Goal: Obtain resource: Obtain resource

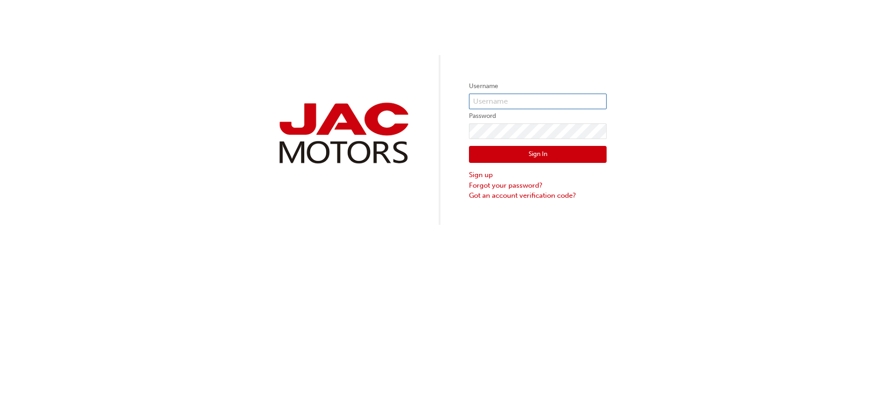
type input "JC0079"
click at [502, 155] on button "Sign In" at bounding box center [538, 154] width 138 height 17
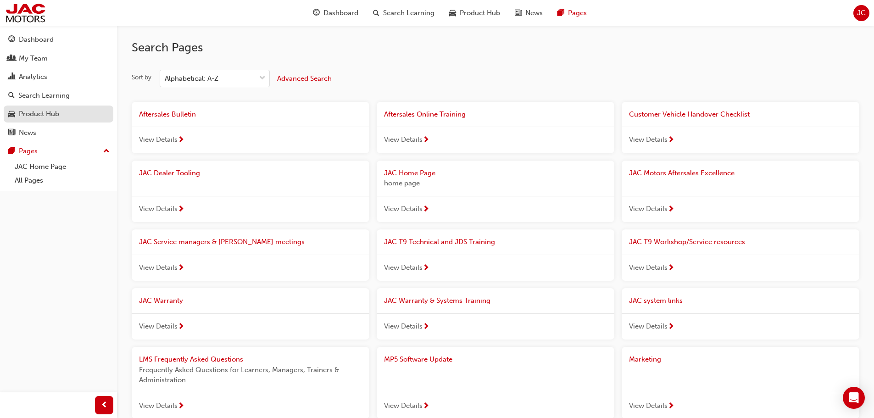
click at [35, 115] on div "Product Hub" at bounding box center [39, 114] width 40 height 11
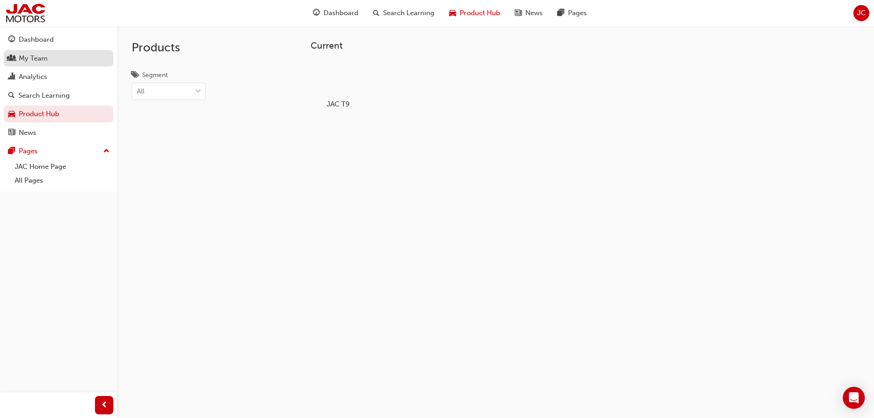
click at [39, 62] on div "My Team" at bounding box center [33, 58] width 29 height 11
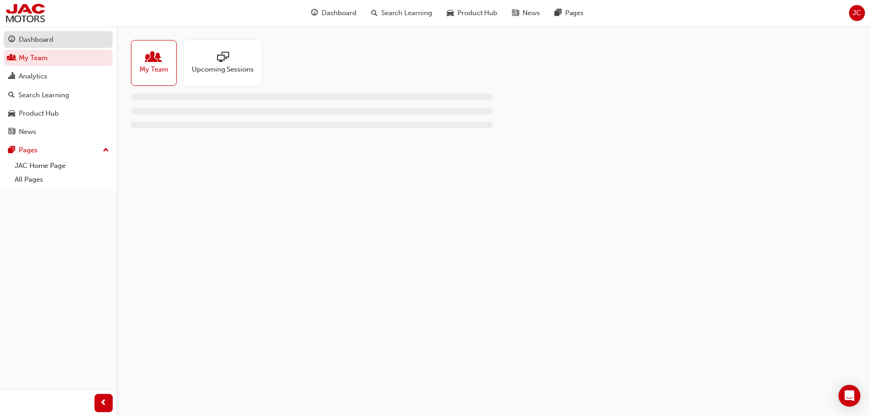
click at [42, 40] on div "Dashboard" at bounding box center [36, 39] width 35 height 11
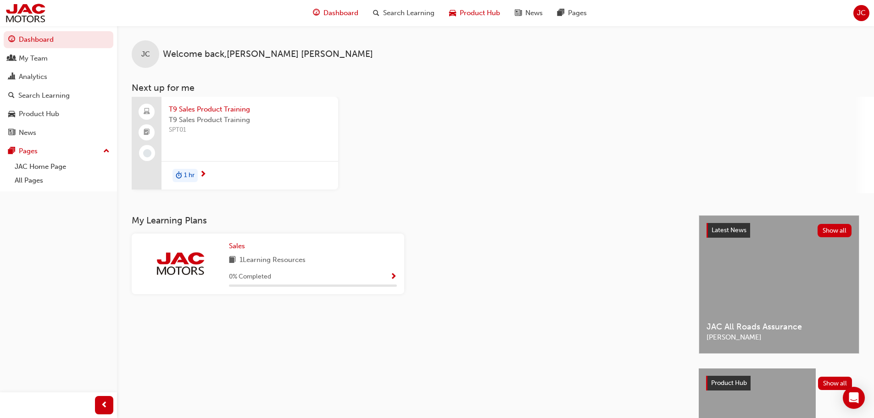
click at [481, 11] on span "Product Hub" at bounding box center [480, 13] width 40 height 11
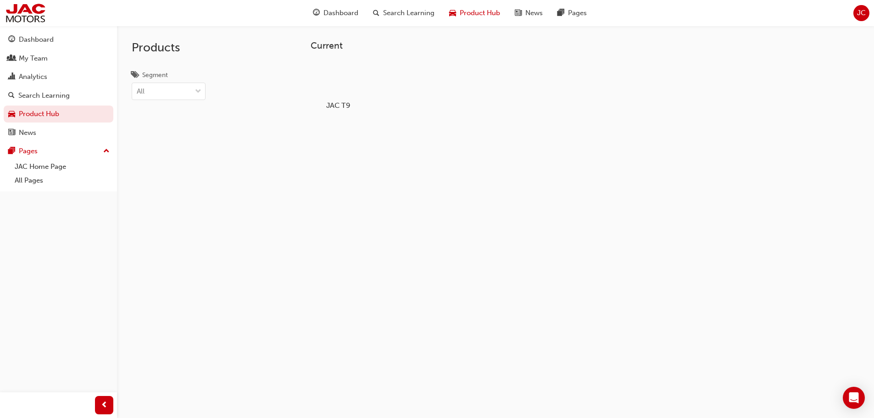
click at [335, 87] on div at bounding box center [338, 79] width 51 height 37
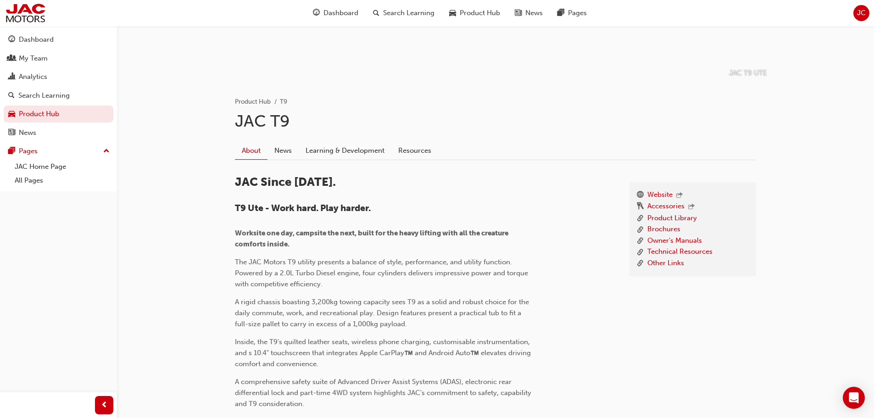
scroll to position [138, 0]
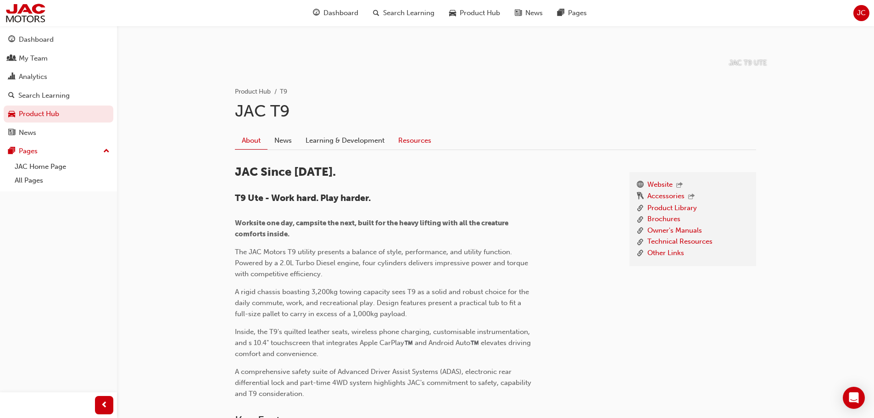
click at [410, 141] on link "Resources" at bounding box center [414, 140] width 47 height 17
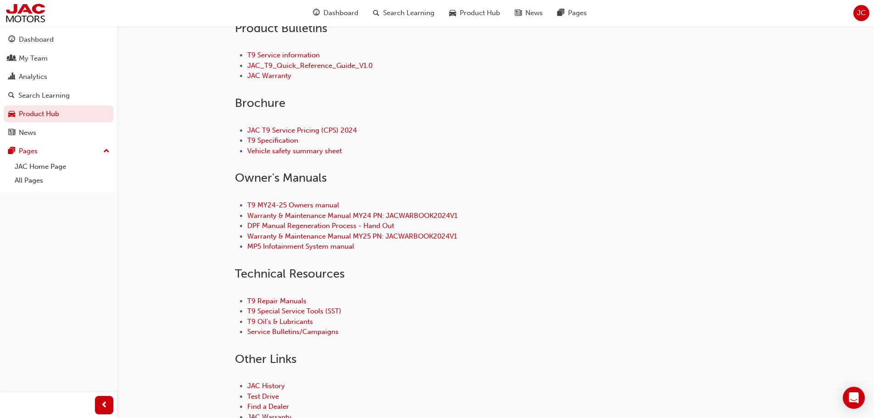
scroll to position [327, 0]
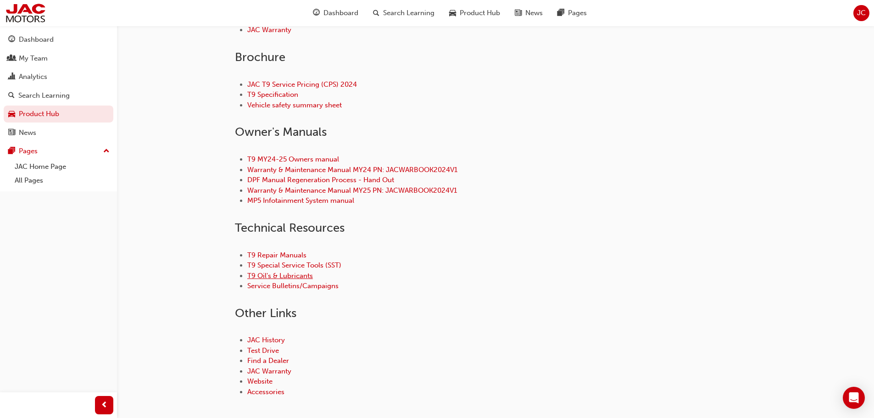
click at [263, 276] on link "T9 Oil's & Lubricants" at bounding box center [280, 276] width 66 height 8
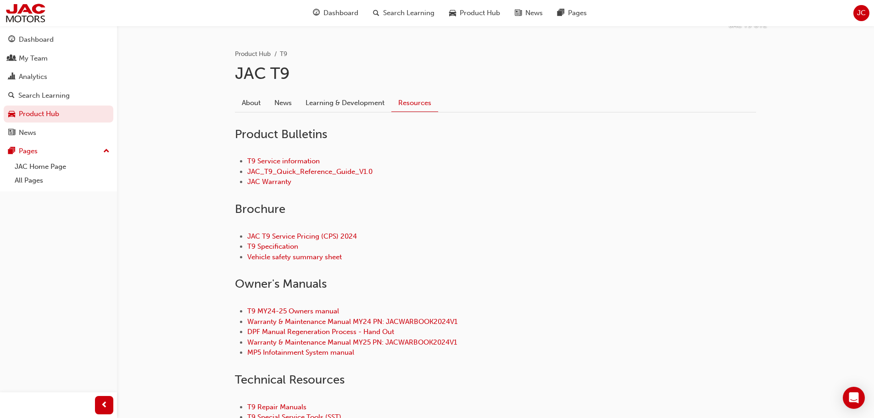
scroll to position [184, 0]
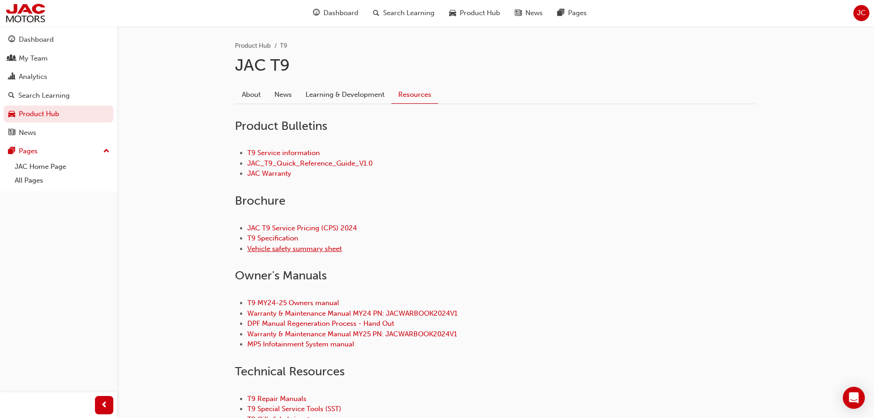
click at [322, 247] on link "Vehicle safety summary sheet" at bounding box center [294, 249] width 95 height 8
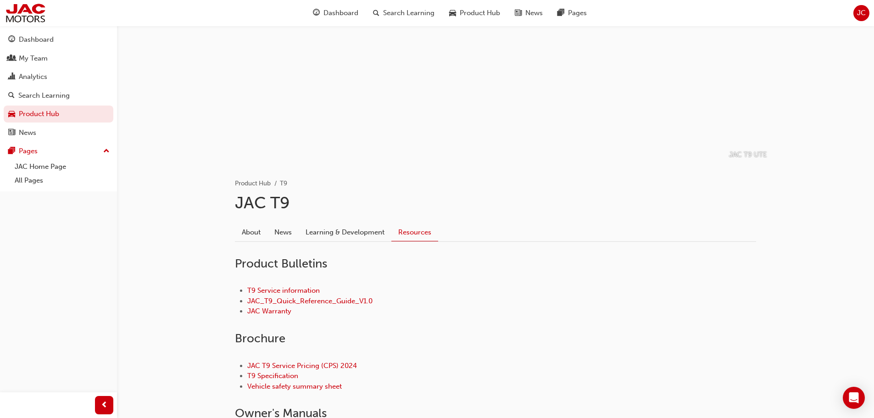
scroll to position [92, 0]
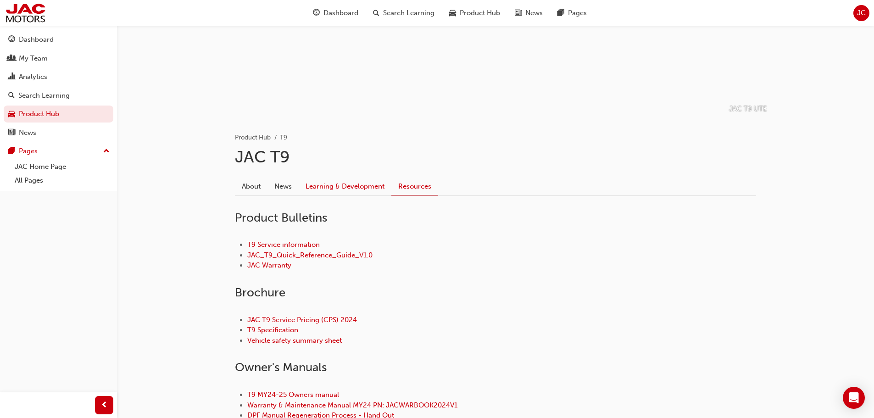
click at [341, 184] on link "Learning & Development" at bounding box center [345, 186] width 93 height 17
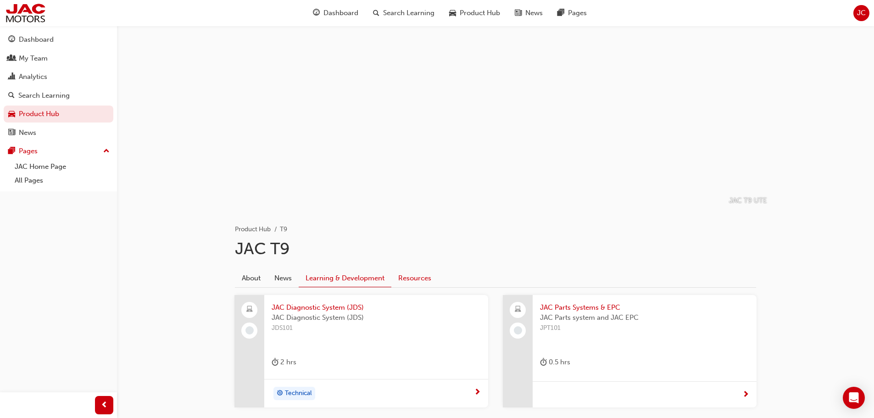
click at [425, 276] on link "Resources" at bounding box center [414, 277] width 47 height 17
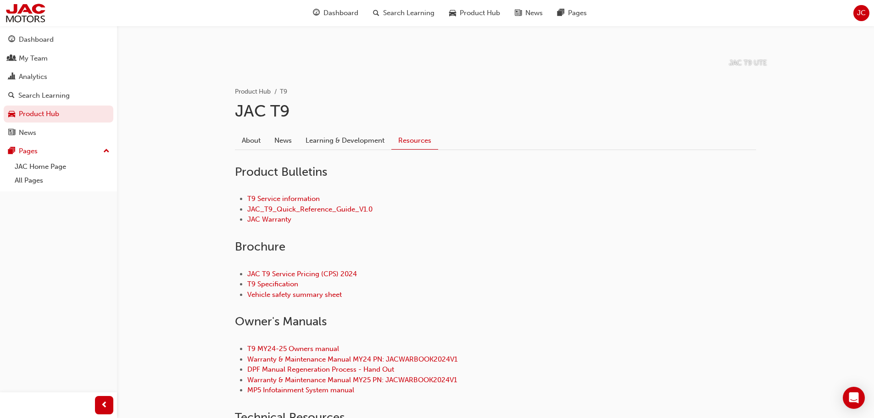
scroll to position [184, 0]
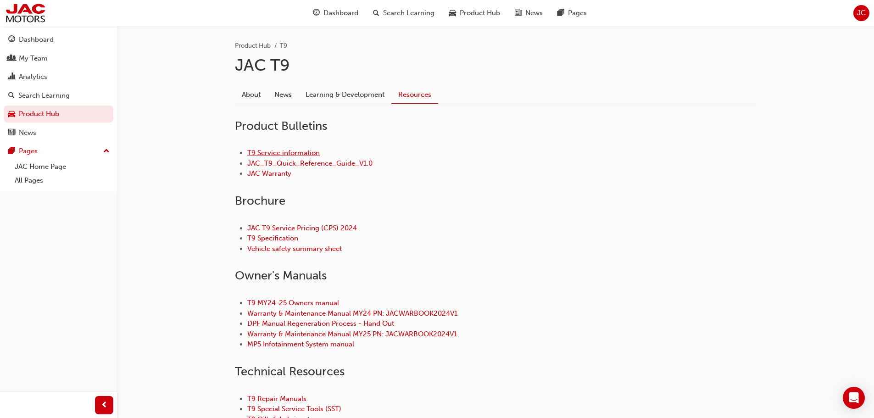
click at [291, 153] on link "T9 Service information" at bounding box center [283, 153] width 73 height 8
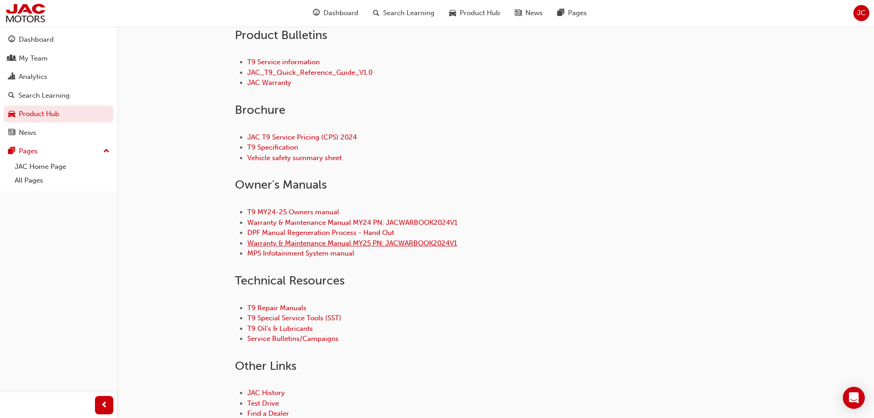
scroll to position [275, 0]
click at [279, 147] on link "T9 Specification" at bounding box center [272, 146] width 51 height 8
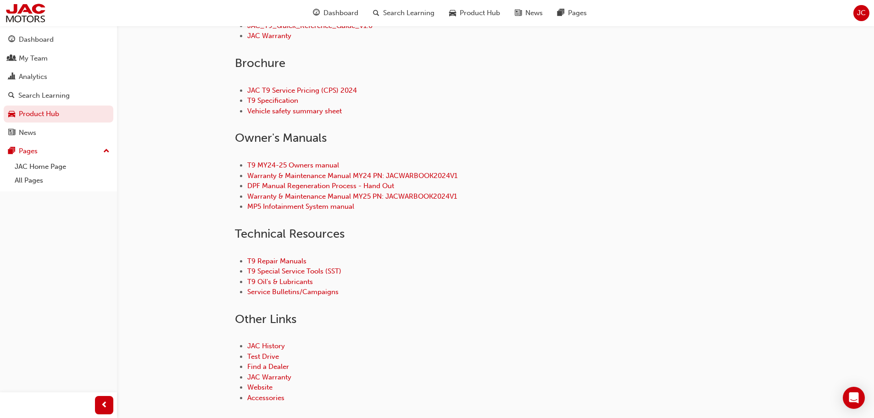
scroll to position [367, 0]
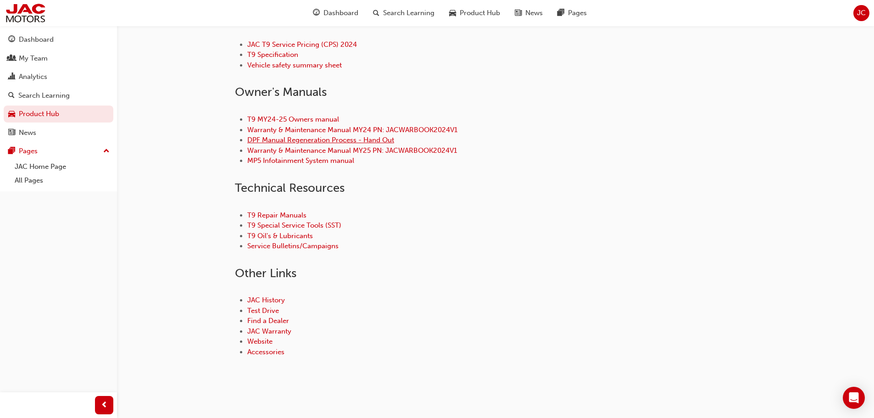
click at [330, 140] on link "DPF Manual Regeneration Process - Hand Out" at bounding box center [320, 140] width 147 height 8
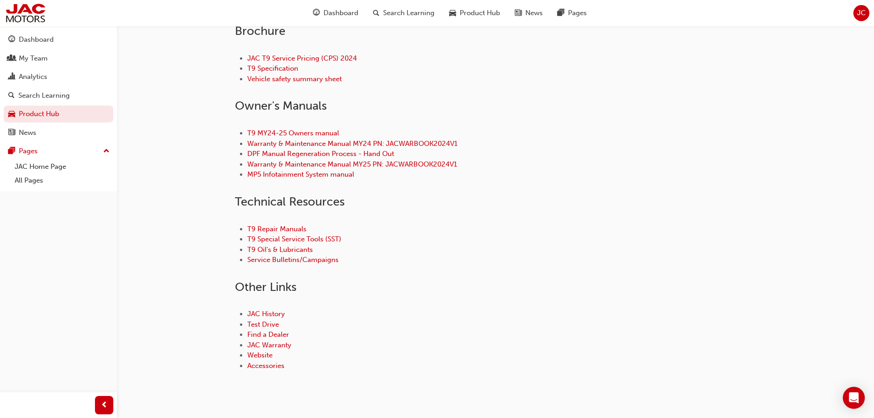
scroll to position [367, 0]
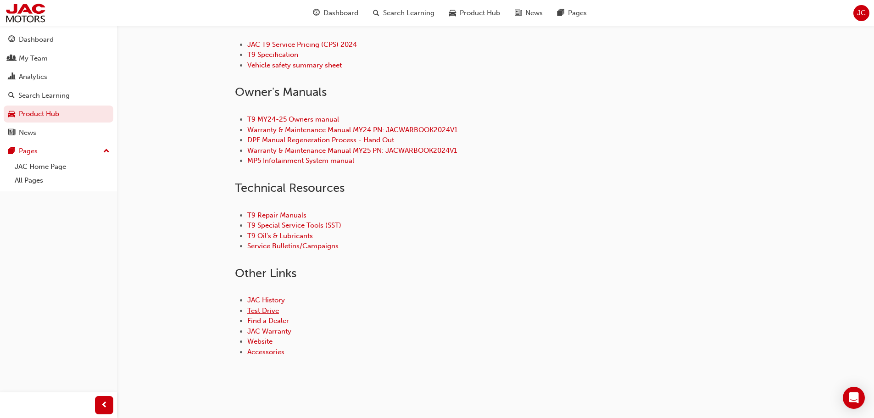
click at [267, 309] on link "Test Drive" at bounding box center [263, 311] width 32 height 8
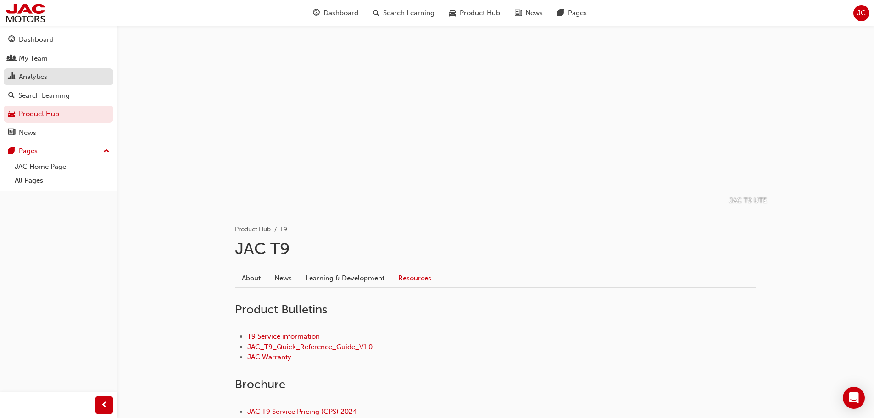
click at [39, 78] on div "Analytics" at bounding box center [33, 77] width 28 height 11
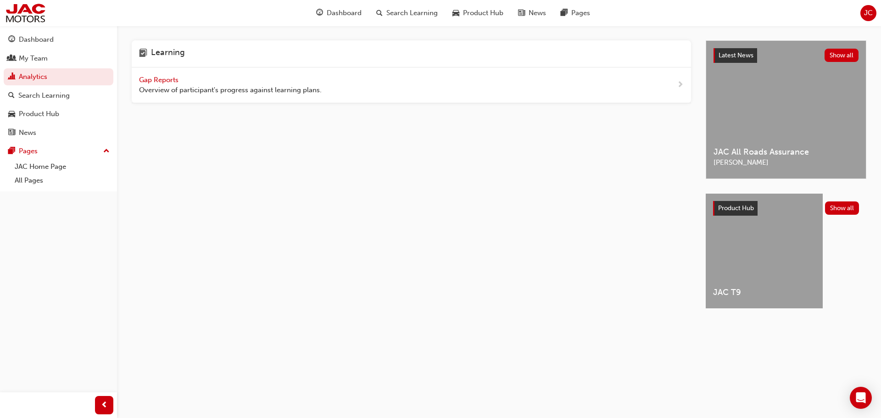
click at [774, 263] on div "JAC T9" at bounding box center [764, 251] width 117 height 115
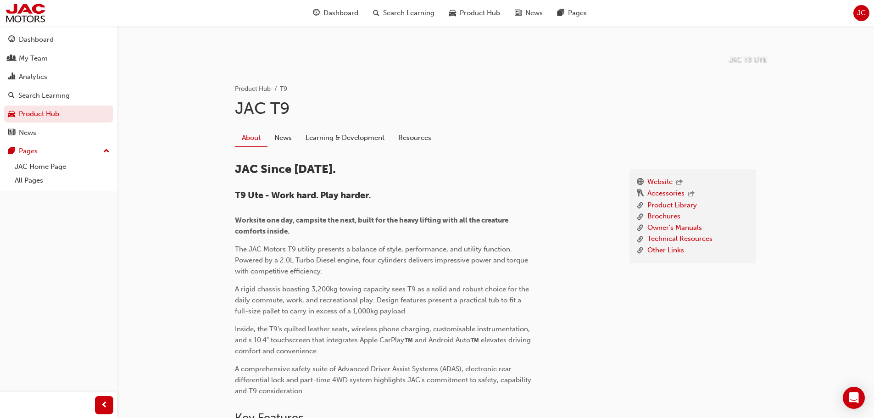
scroll to position [158, 0]
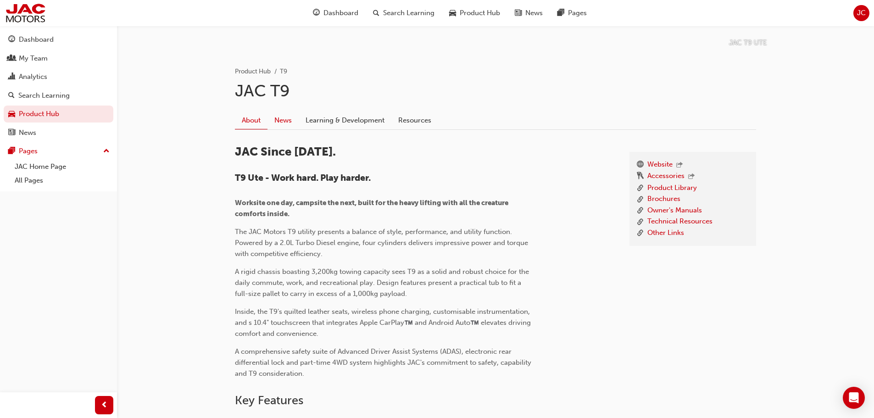
click at [280, 122] on link "News" at bounding box center [283, 120] width 31 height 17
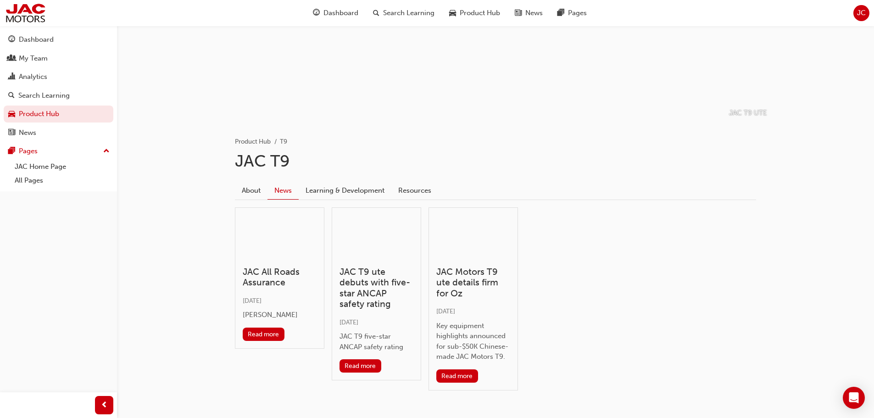
scroll to position [92, 0]
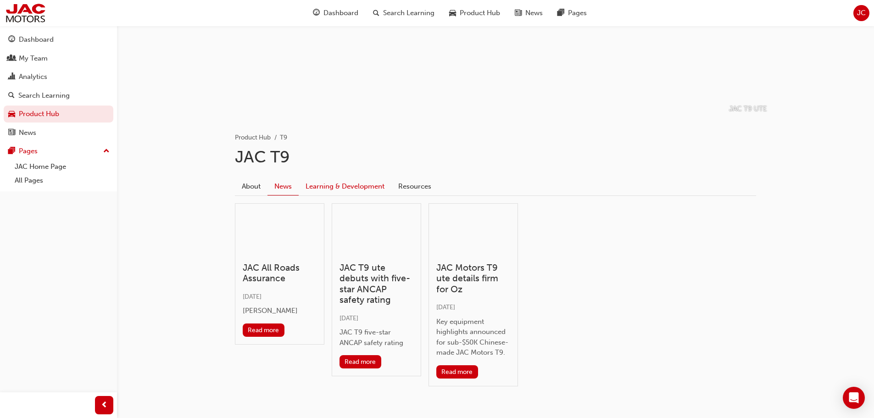
click at [359, 187] on link "Learning & Development" at bounding box center [345, 186] width 93 height 17
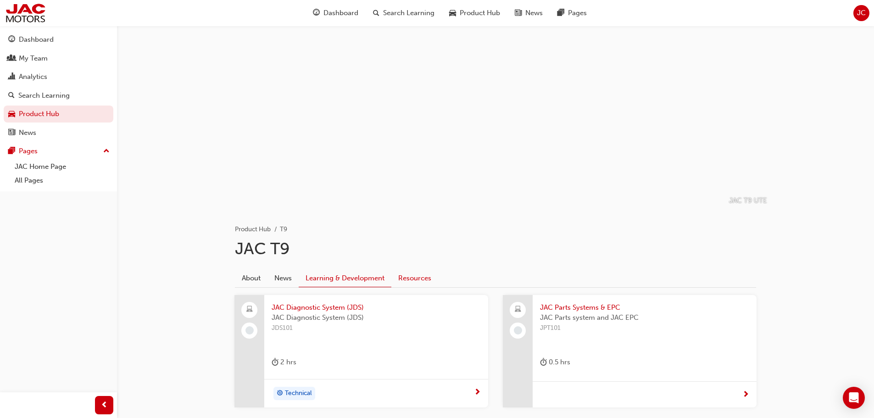
click at [415, 276] on link "Resources" at bounding box center [414, 277] width 47 height 17
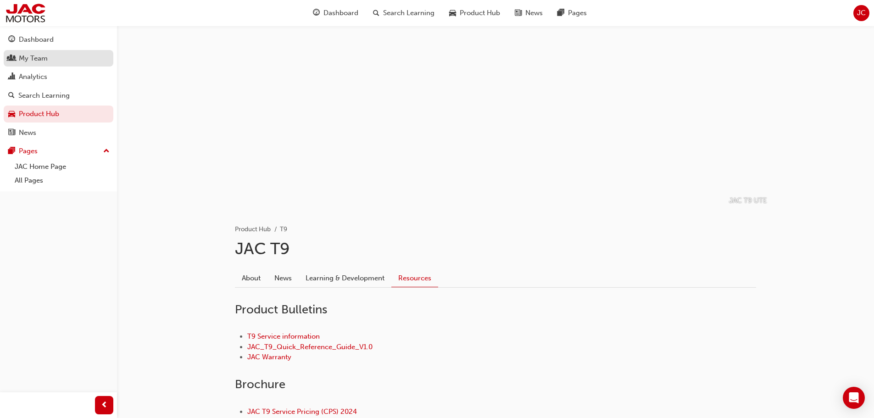
drag, startPoint x: 34, startPoint y: 78, endPoint x: 38, endPoint y: 61, distance: 17.5
click at [34, 78] on div "Analytics" at bounding box center [33, 77] width 28 height 11
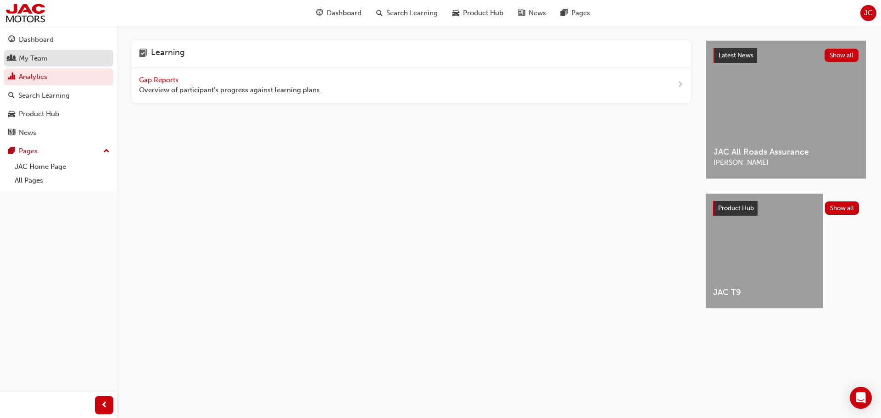
click at [38, 59] on div "My Team" at bounding box center [33, 58] width 29 height 11
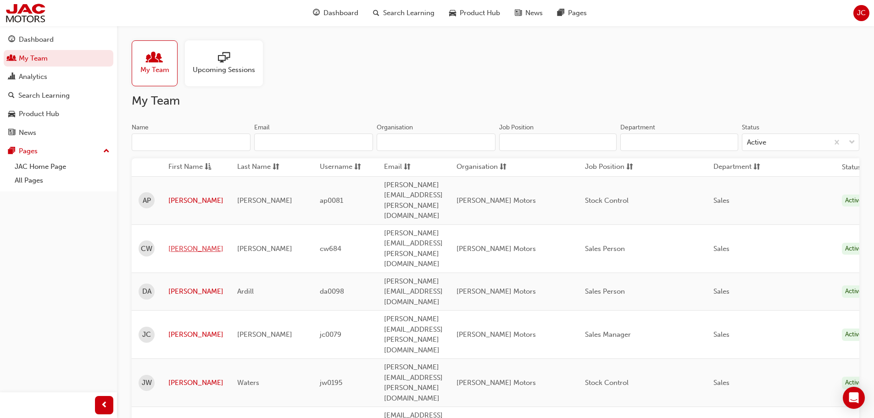
click at [180, 244] on link "[PERSON_NAME]" at bounding box center [195, 249] width 55 height 11
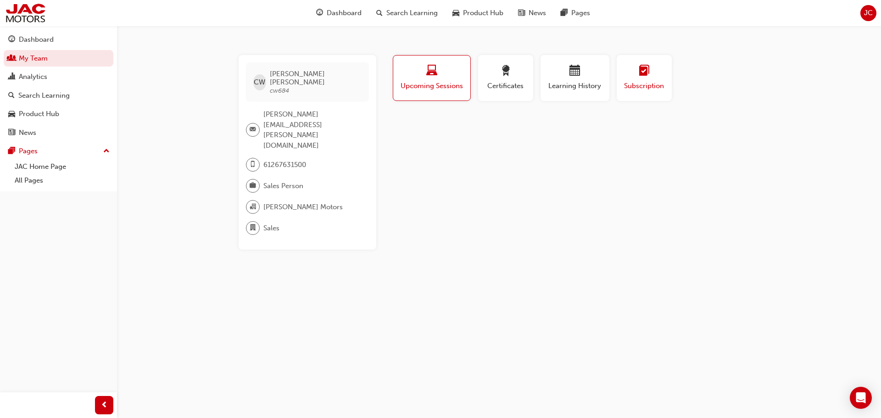
click at [644, 89] on span "Subscription" at bounding box center [644, 86] width 41 height 11
click at [742, 127] on div "You have no subscribed learning plans" at bounding box center [575, 128] width 369 height 24
click at [616, 203] on div "Profile Upcoming Sessions Certificates Learning History Subscription CW [PERSON…" at bounding box center [575, 152] width 369 height 195
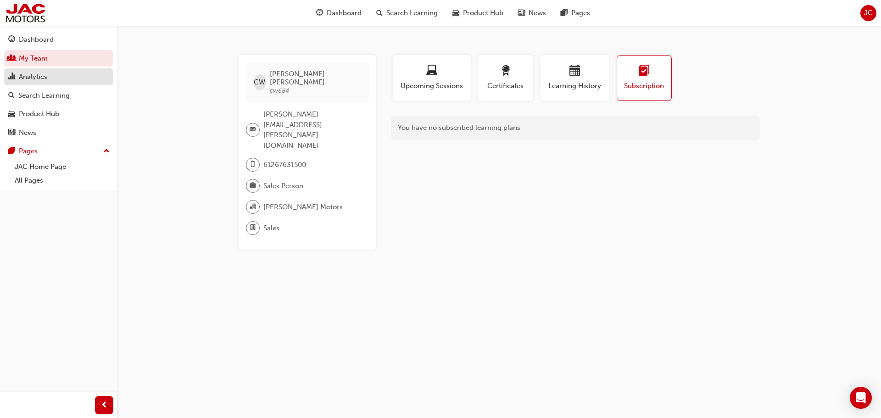
click at [30, 76] on div "Analytics" at bounding box center [33, 77] width 28 height 11
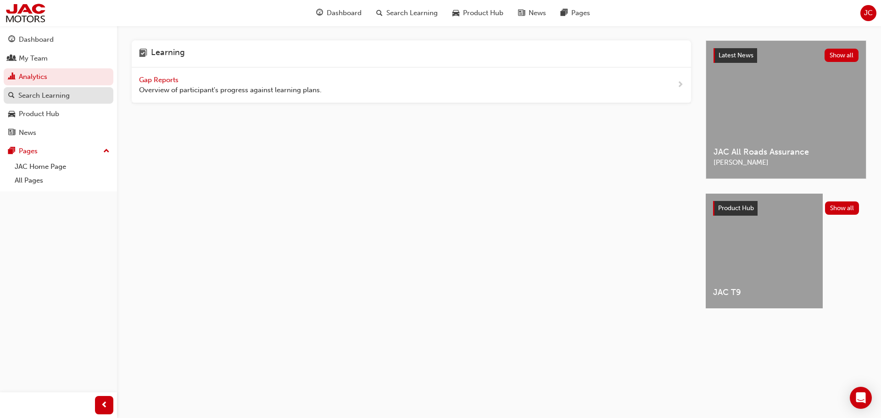
click at [32, 94] on div "Search Learning" at bounding box center [43, 95] width 51 height 11
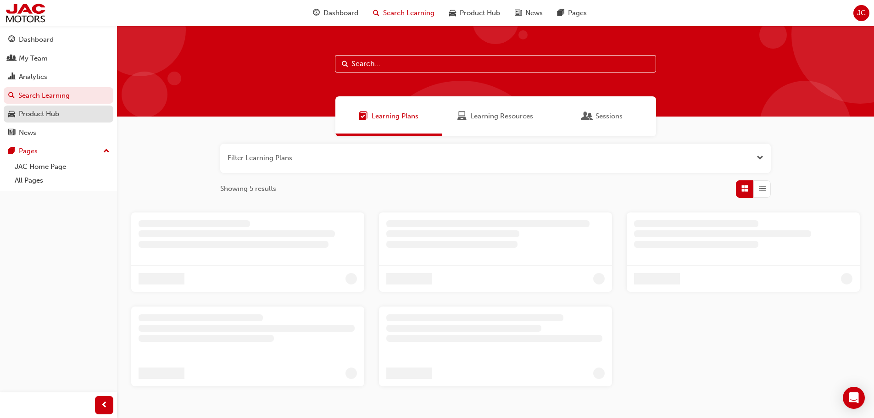
click at [27, 110] on div "Product Hub" at bounding box center [39, 114] width 40 height 11
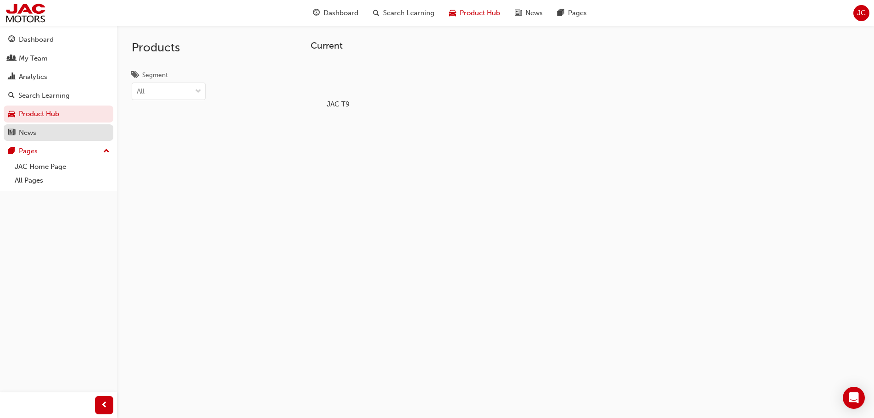
click at [24, 130] on div "News" at bounding box center [27, 133] width 17 height 11
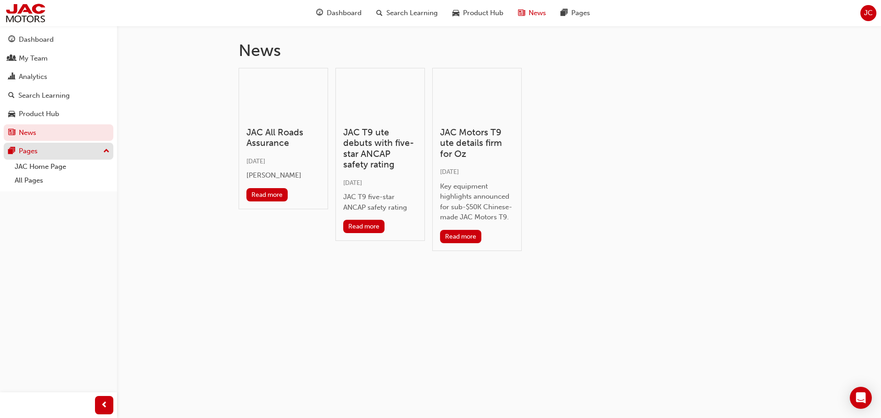
click at [26, 150] on div "Pages" at bounding box center [28, 151] width 19 height 11
click at [27, 151] on div "Pages" at bounding box center [28, 151] width 19 height 11
click at [30, 179] on link "All Pages" at bounding box center [62, 180] width 102 height 14
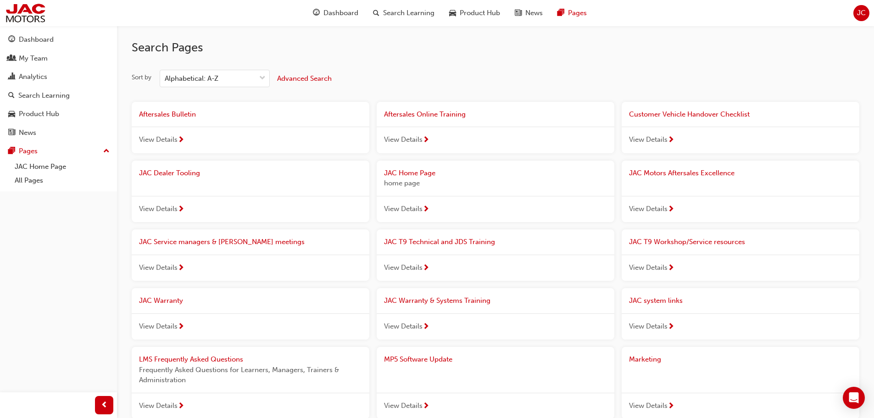
click at [731, 113] on span "Customer Vehicle Handover Checklist" at bounding box center [689, 114] width 121 height 8
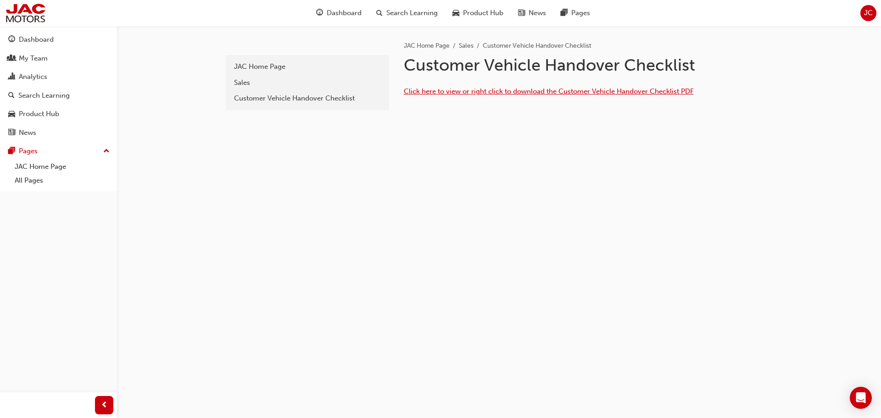
click at [537, 90] on span "Click here to view or right click to download the Customer Vehicle Handover Che…" at bounding box center [549, 91] width 290 height 8
